Goal: Participate in discussion

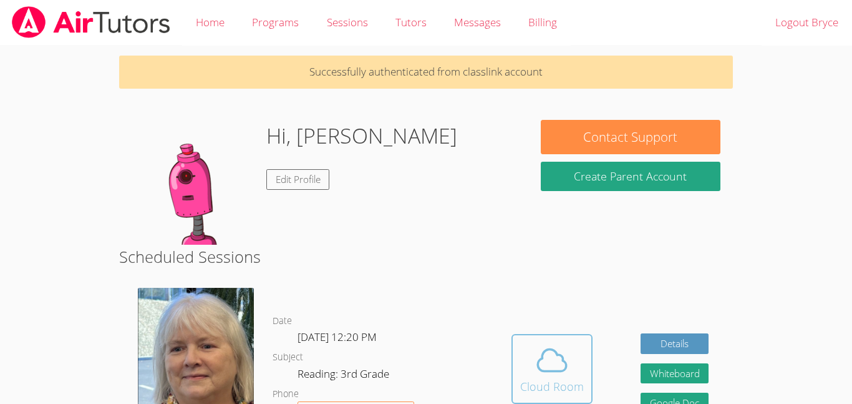
click at [542, 379] on div "Cloud Room" at bounding box center [552, 385] width 64 height 17
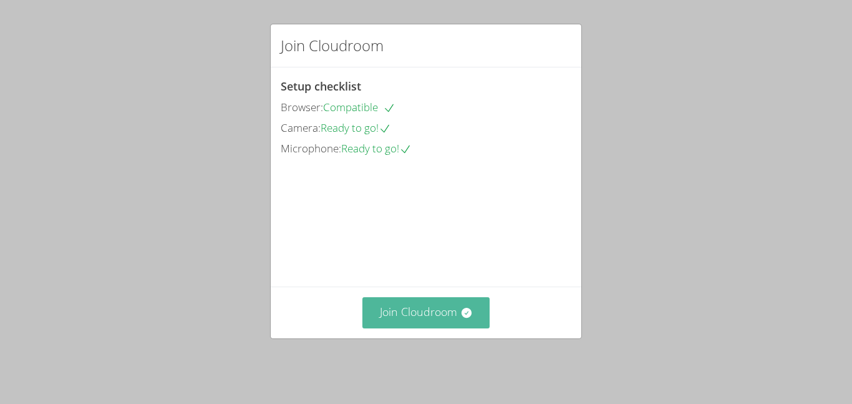
click at [451, 310] on button "Join Cloudroom" at bounding box center [426, 312] width 128 height 31
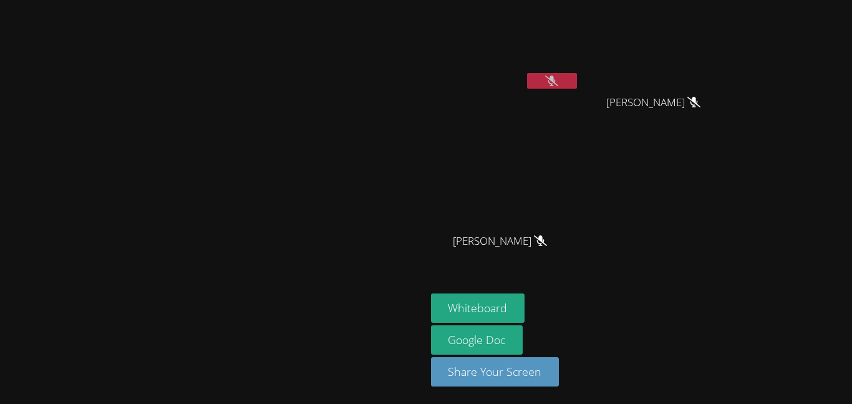
click at [558, 80] on icon at bounding box center [551, 80] width 13 height 11
click at [558, 85] on icon at bounding box center [551, 80] width 13 height 11
click at [556, 84] on icon at bounding box center [552, 80] width 8 height 11
click at [525, 309] on button "Whiteboard" at bounding box center [478, 307] width 94 height 29
click at [577, 77] on button at bounding box center [552, 81] width 50 height 16
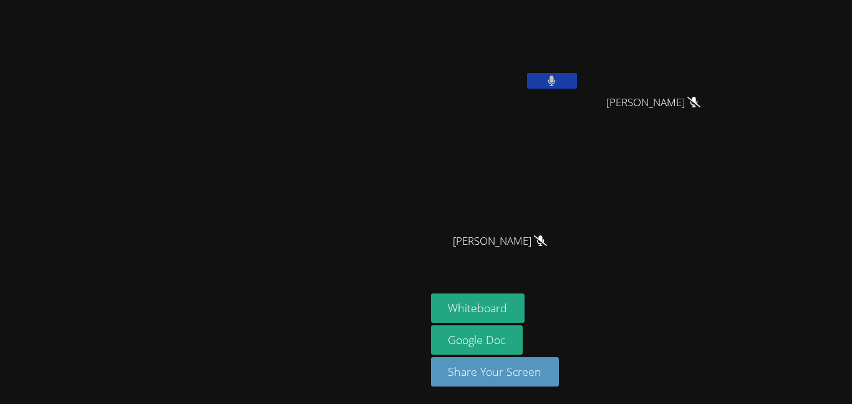
click at [577, 84] on button at bounding box center [552, 81] width 50 height 16
click at [577, 77] on button at bounding box center [552, 81] width 50 height 16
click at [577, 80] on button at bounding box center [552, 81] width 50 height 16
click at [558, 84] on icon at bounding box center [551, 80] width 13 height 11
click at [577, 84] on button at bounding box center [552, 81] width 50 height 16
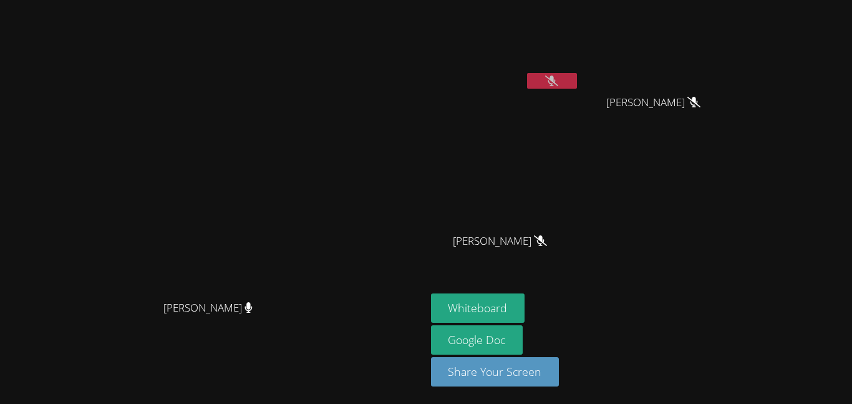
click at [558, 79] on icon at bounding box center [551, 80] width 13 height 11
click at [577, 79] on button at bounding box center [552, 81] width 50 height 16
click at [558, 84] on icon at bounding box center [551, 80] width 13 height 11
click at [556, 84] on icon at bounding box center [552, 80] width 8 height 11
click at [558, 81] on icon at bounding box center [551, 80] width 13 height 11
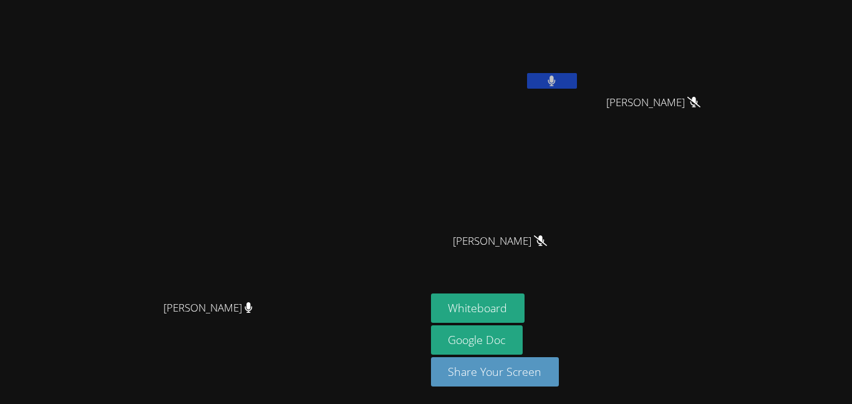
click at [577, 81] on button at bounding box center [552, 81] width 50 height 16
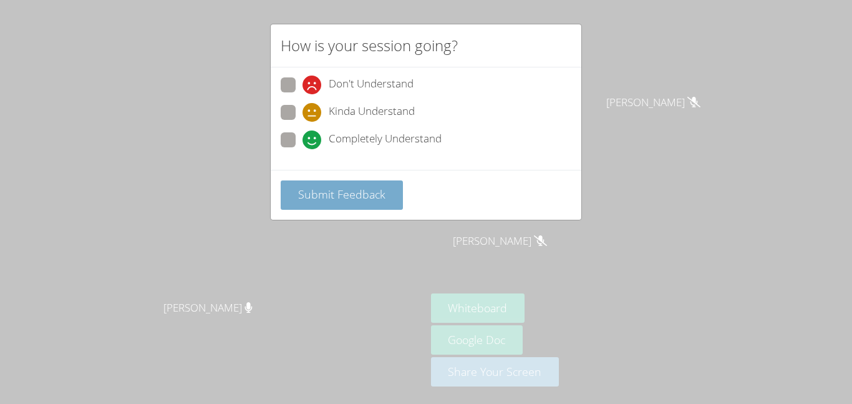
click at [359, 208] on button "Submit Feedback" at bounding box center [342, 194] width 122 height 29
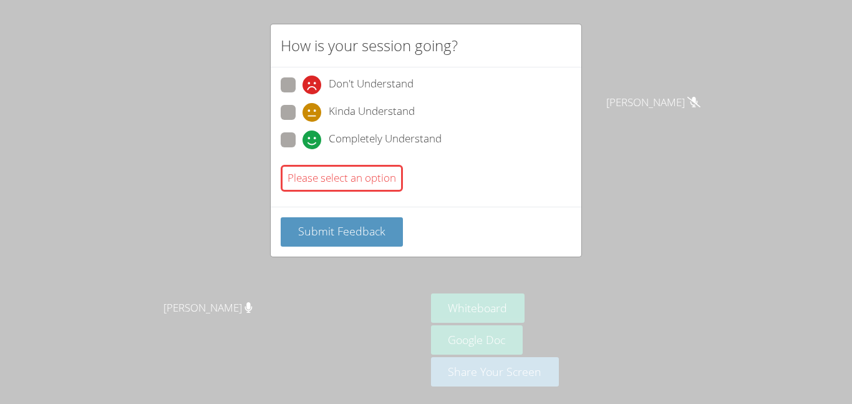
click at [311, 143] on icon at bounding box center [312, 139] width 19 height 19
click at [311, 143] on input "Completely Understand" at bounding box center [308, 137] width 11 height 11
radio input "true"
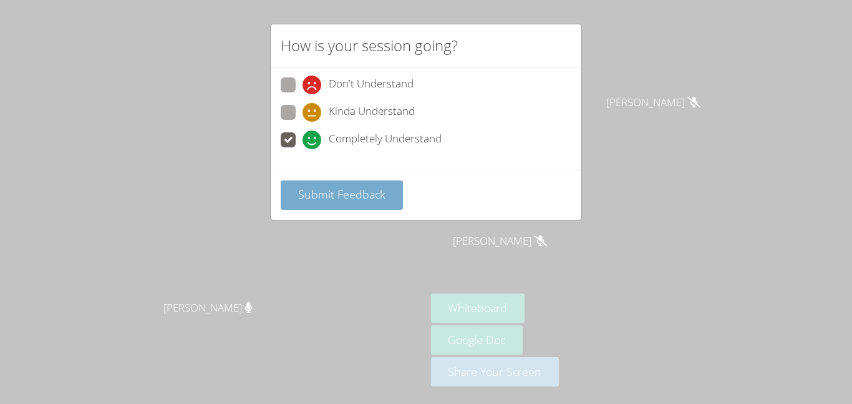
click at [337, 195] on span "Submit Feedback" at bounding box center [341, 194] width 87 height 15
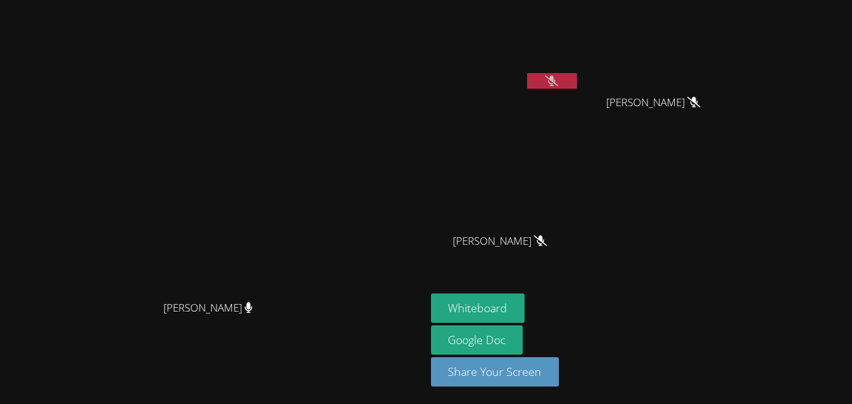
click at [577, 76] on button at bounding box center [552, 81] width 50 height 16
click at [556, 81] on icon at bounding box center [551, 80] width 7 height 11
click at [558, 85] on icon at bounding box center [551, 80] width 13 height 11
click at [556, 85] on icon at bounding box center [552, 80] width 8 height 11
click at [577, 78] on button at bounding box center [552, 81] width 50 height 16
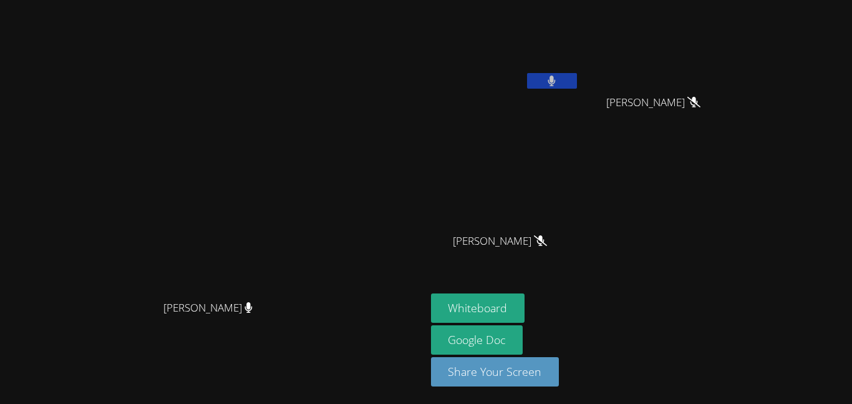
click at [577, 78] on button at bounding box center [552, 81] width 50 height 16
click at [577, 84] on button at bounding box center [552, 81] width 50 height 16
